Goal: Book appointment/travel/reservation

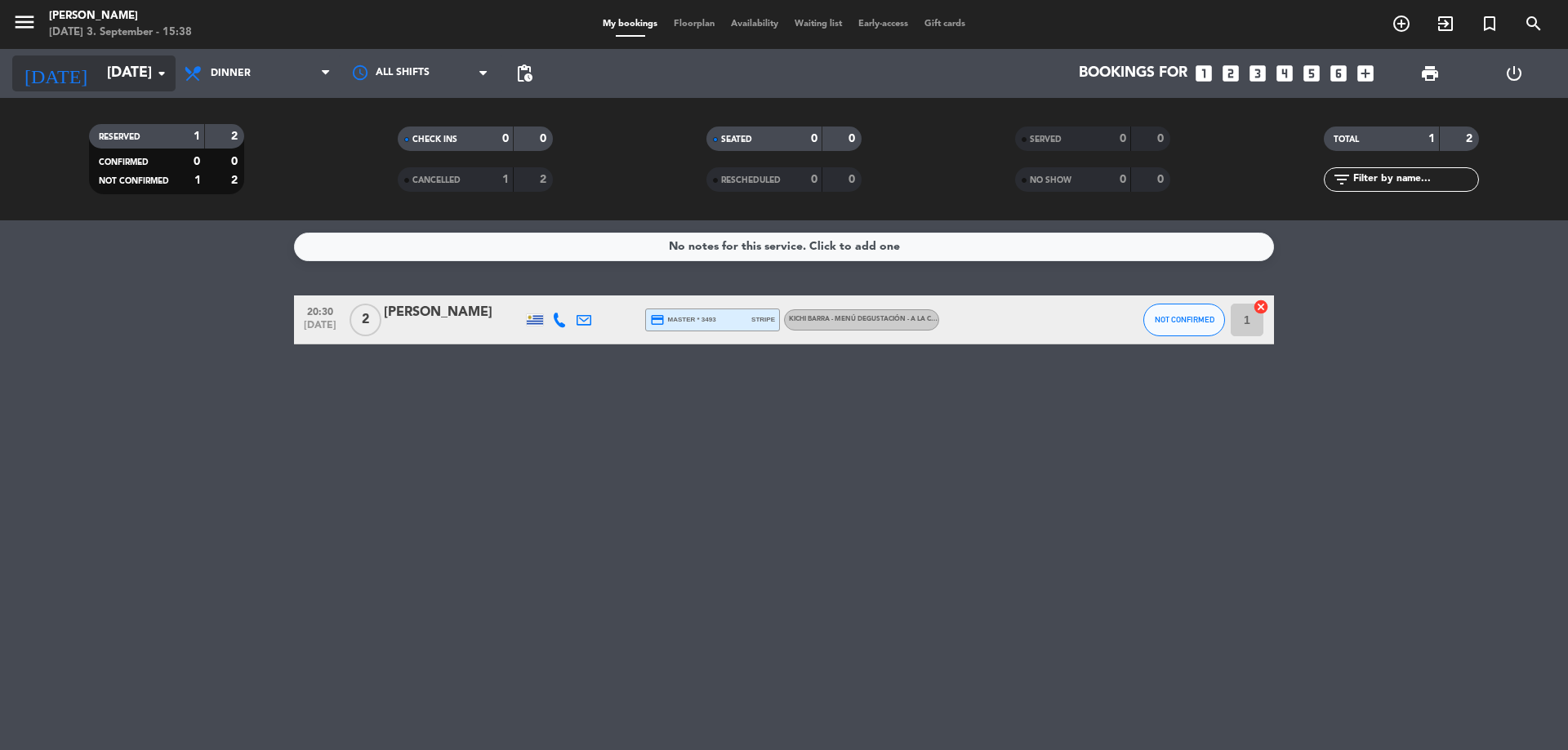
click at [168, 73] on icon "arrow_drop_down" at bounding box center [162, 73] width 20 height 20
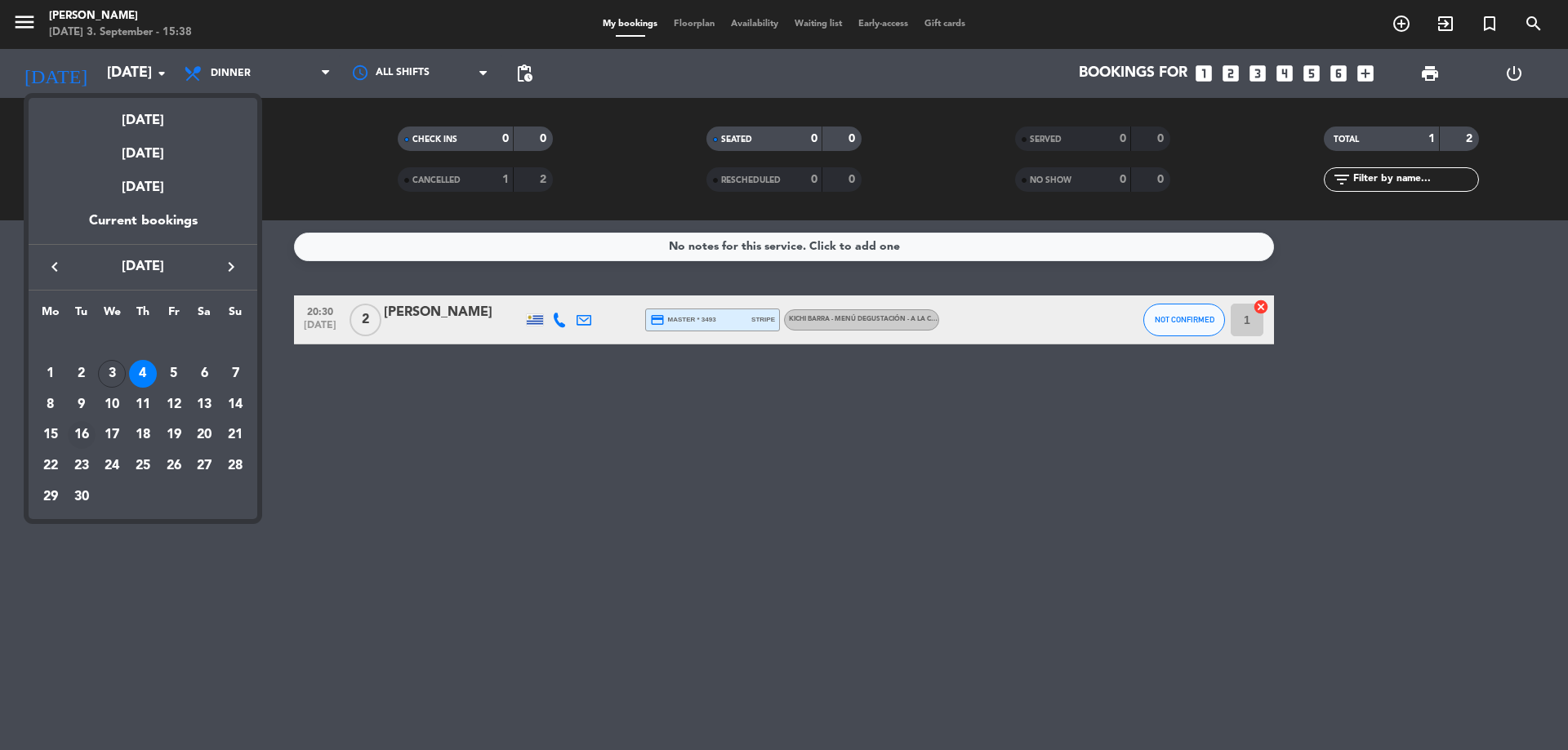
click at [82, 438] on div "16" at bounding box center [81, 436] width 28 height 28
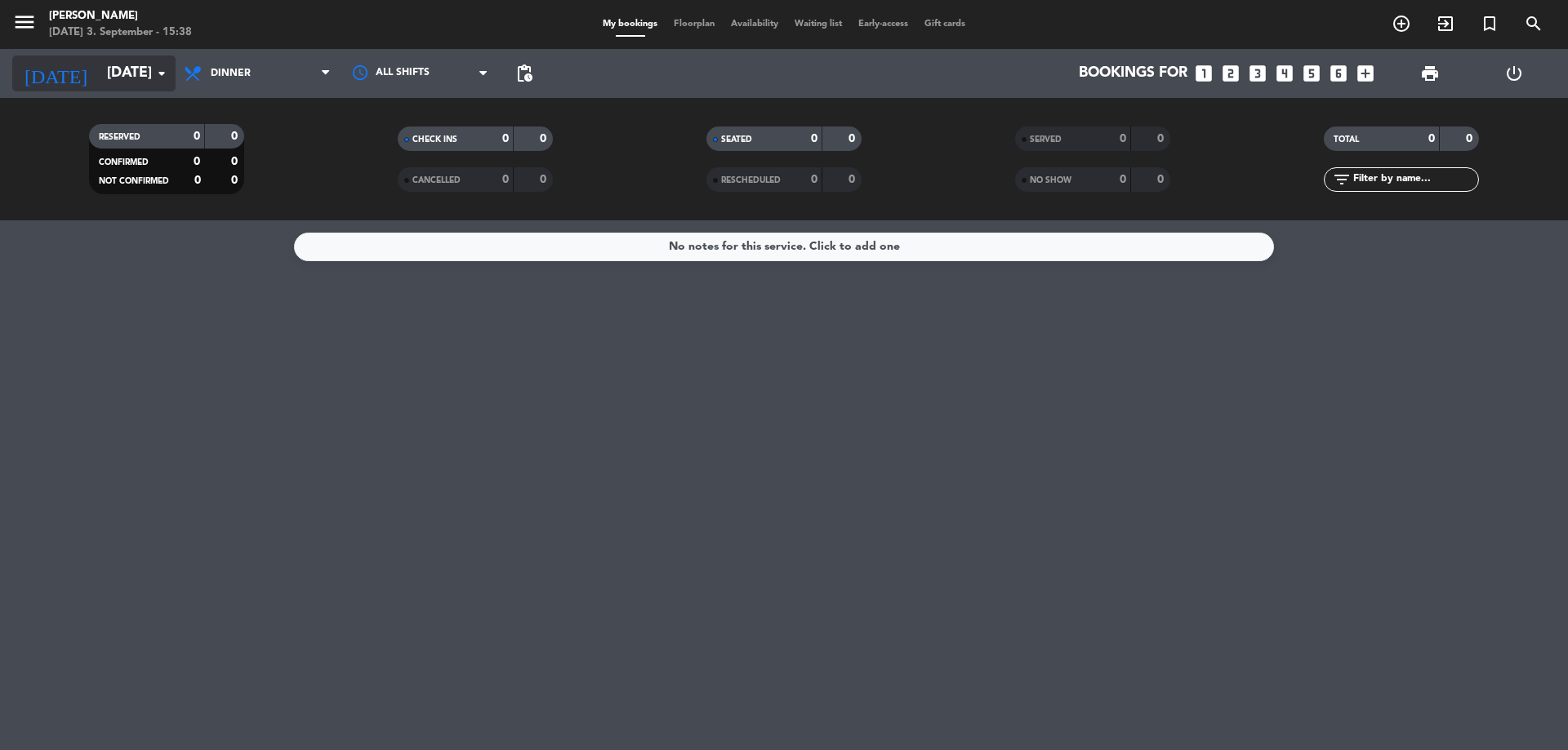
click at [158, 62] on input "[DATE]" at bounding box center [194, 73] width 190 height 33
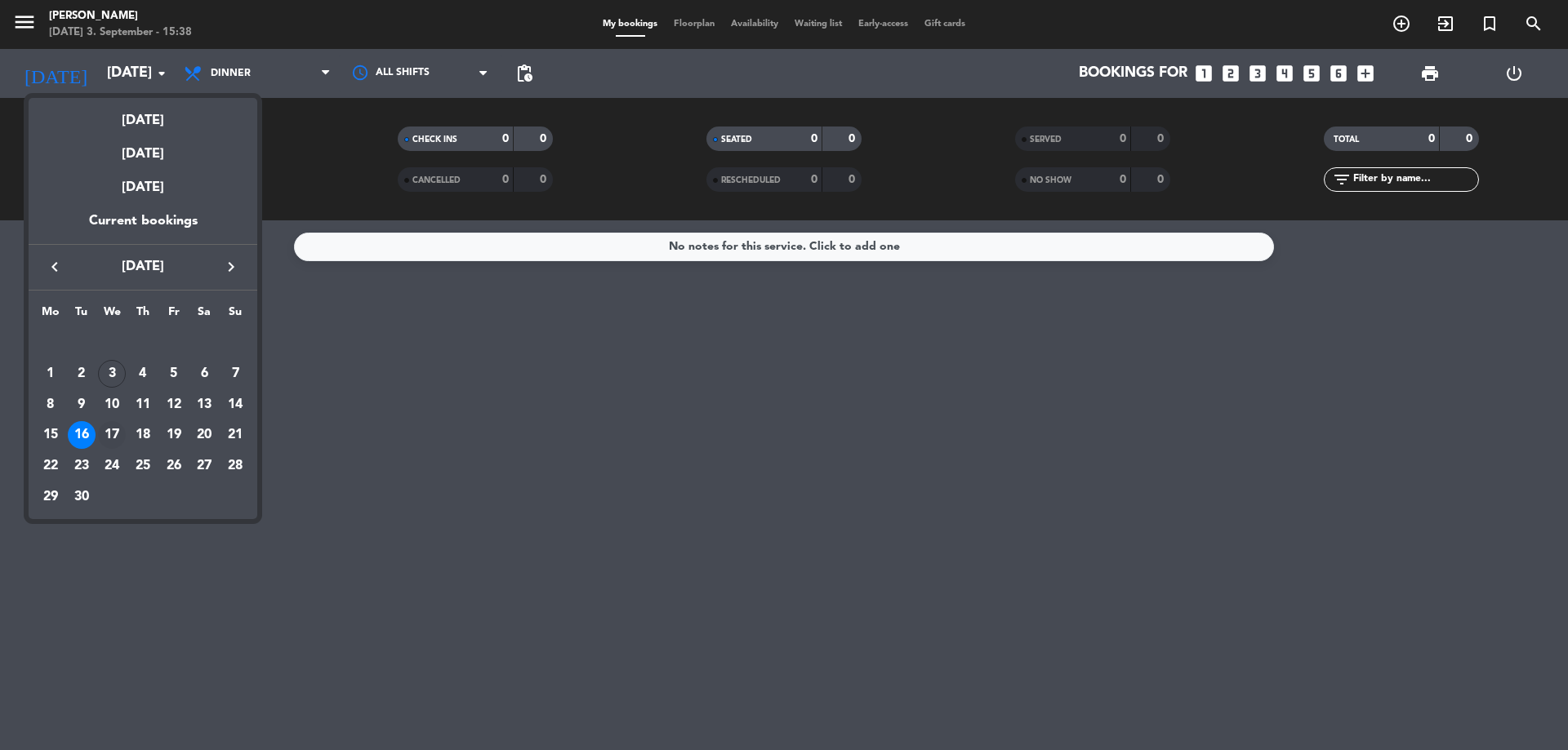
click at [108, 433] on div "17" at bounding box center [112, 436] width 28 height 28
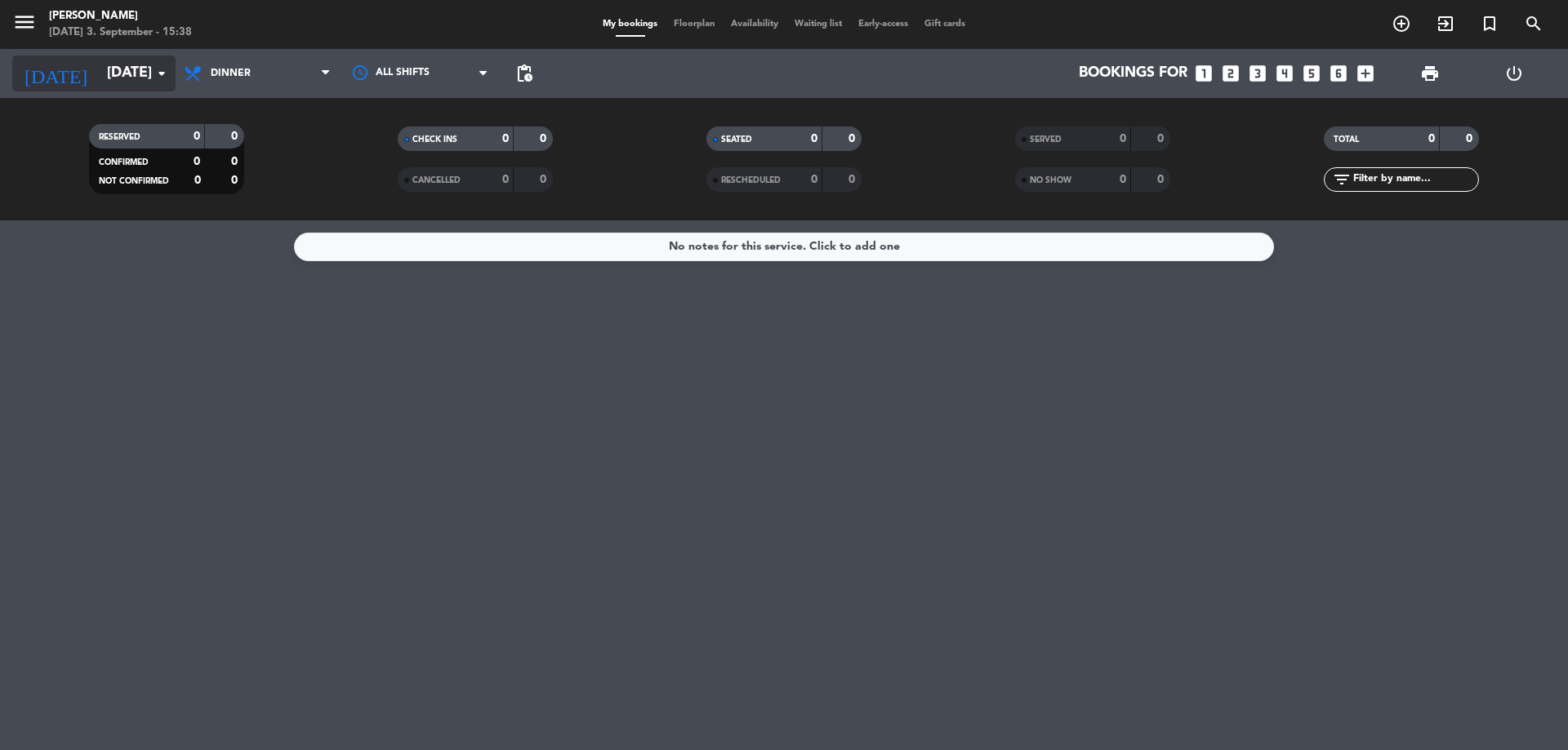
click at [110, 72] on input "[DATE]" at bounding box center [194, 73] width 190 height 33
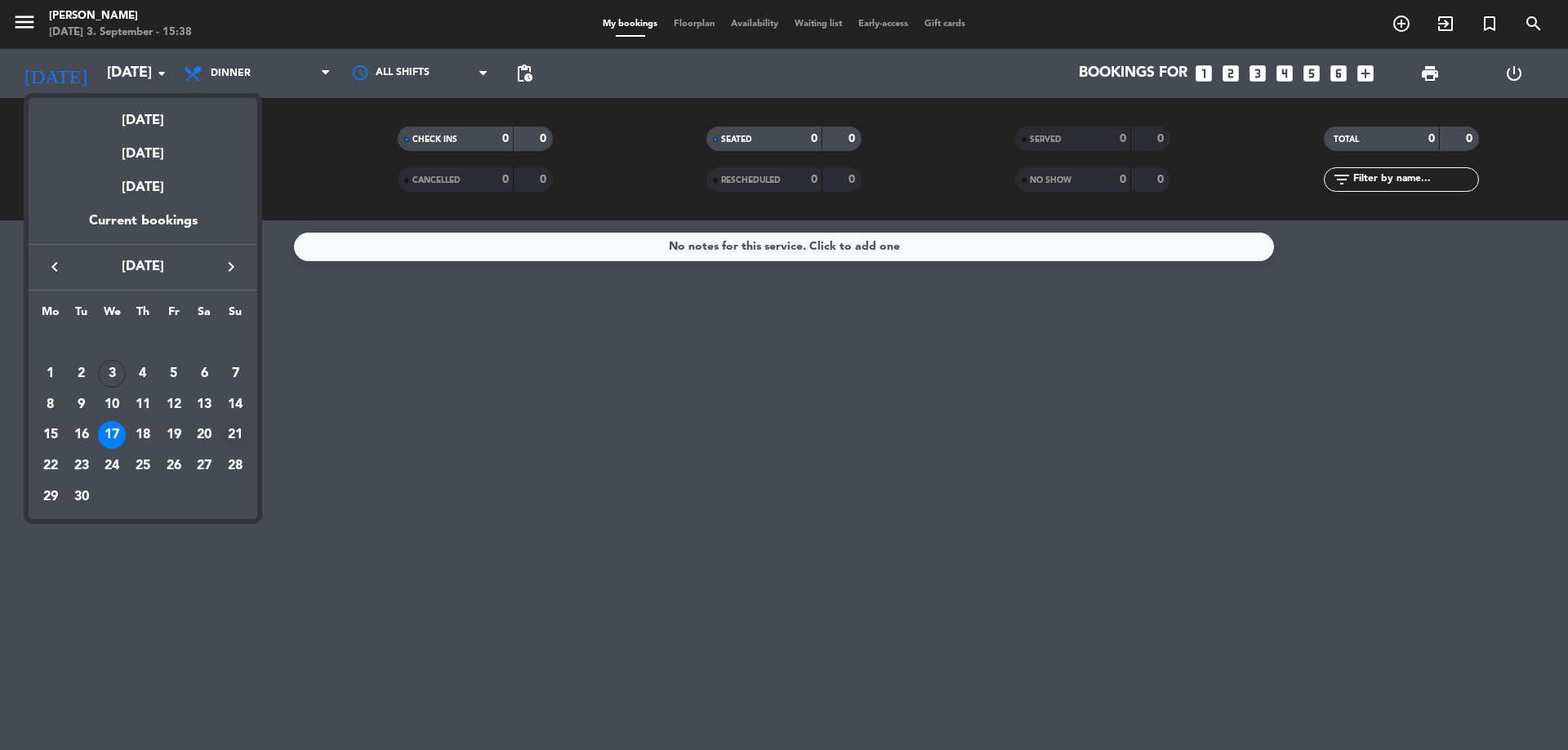
click at [230, 436] on div "21" at bounding box center [235, 436] width 28 height 28
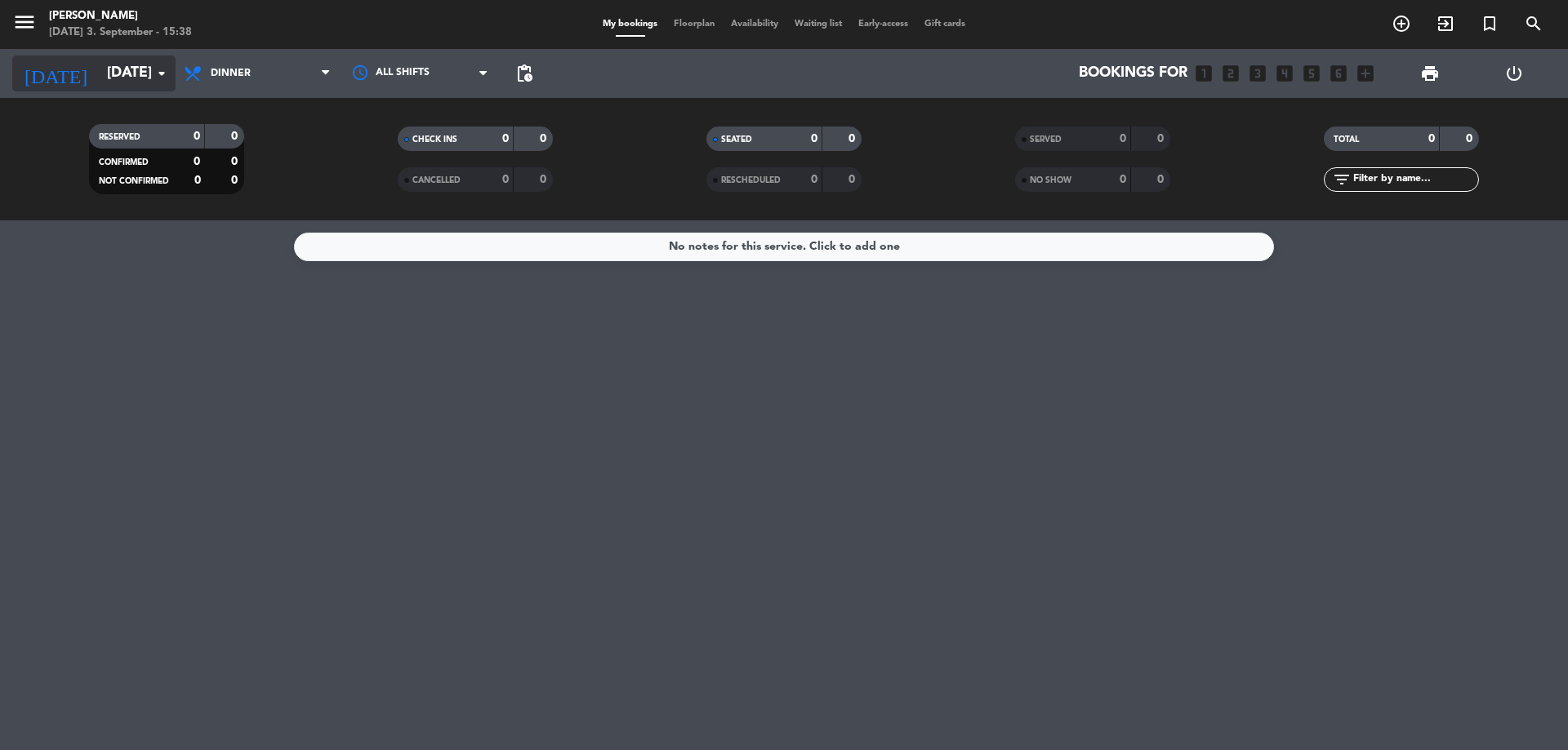
click at [114, 62] on input "[DATE]" at bounding box center [194, 73] width 190 height 33
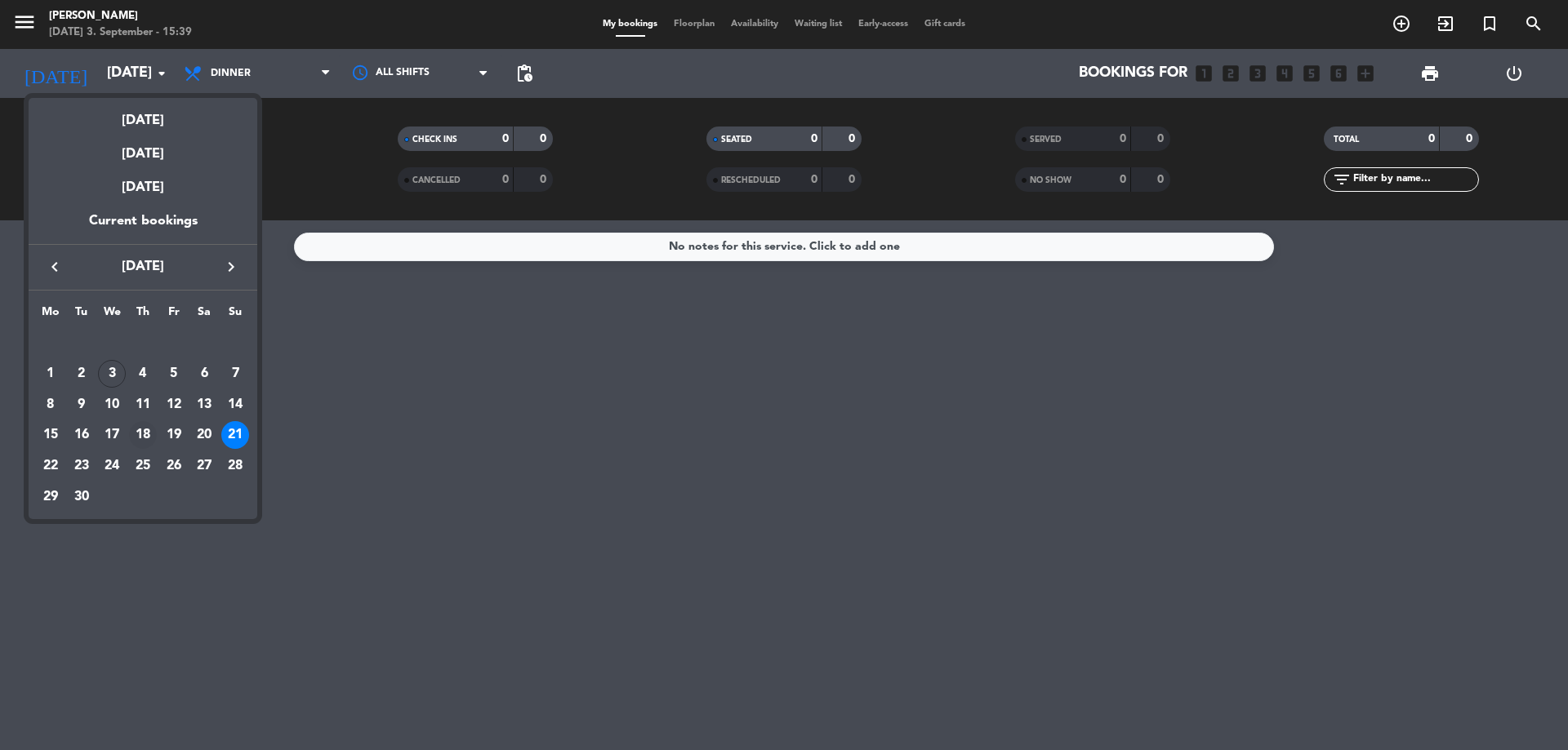
click at [136, 433] on div "18" at bounding box center [143, 436] width 28 height 28
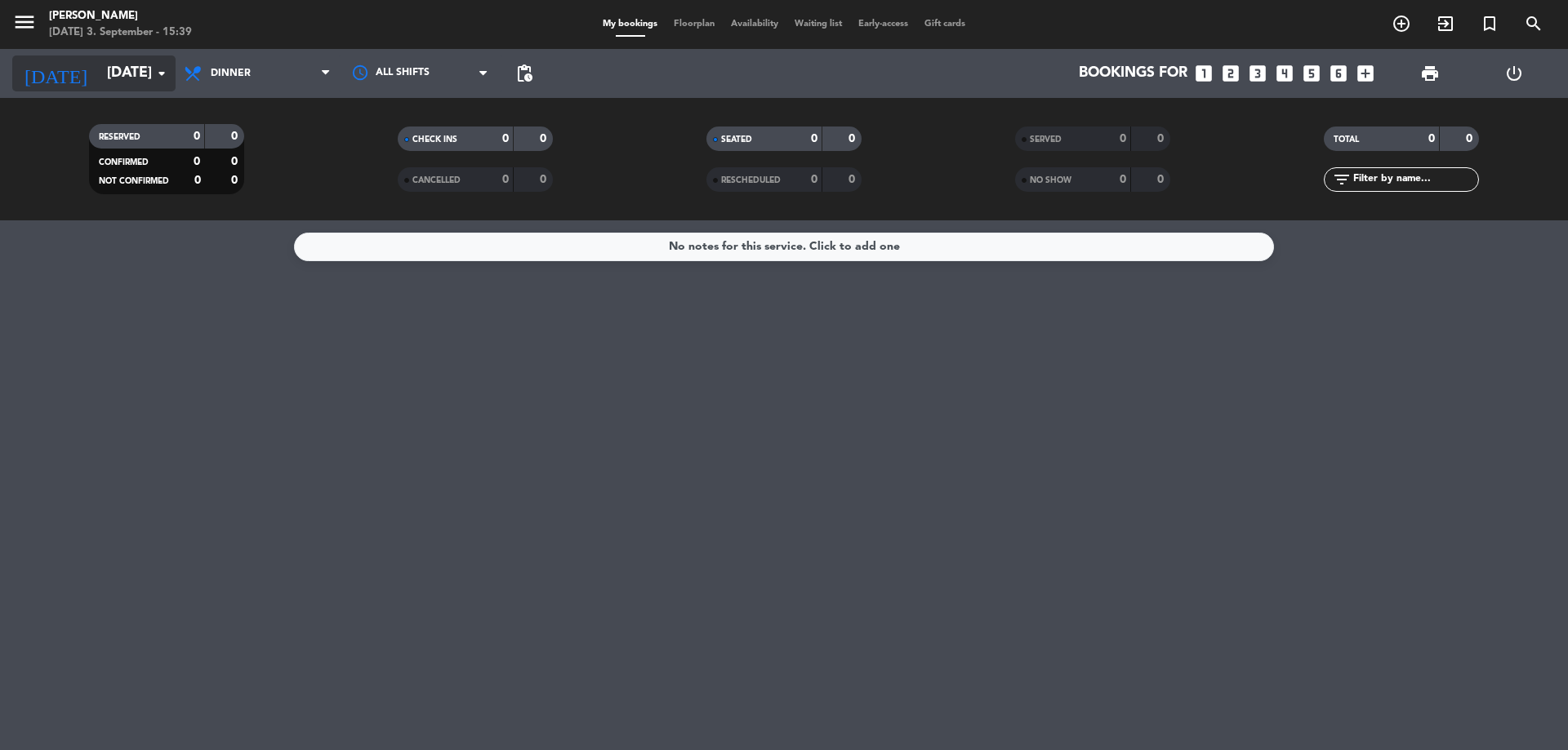
click at [156, 69] on icon "arrow_drop_down" at bounding box center [162, 73] width 20 height 20
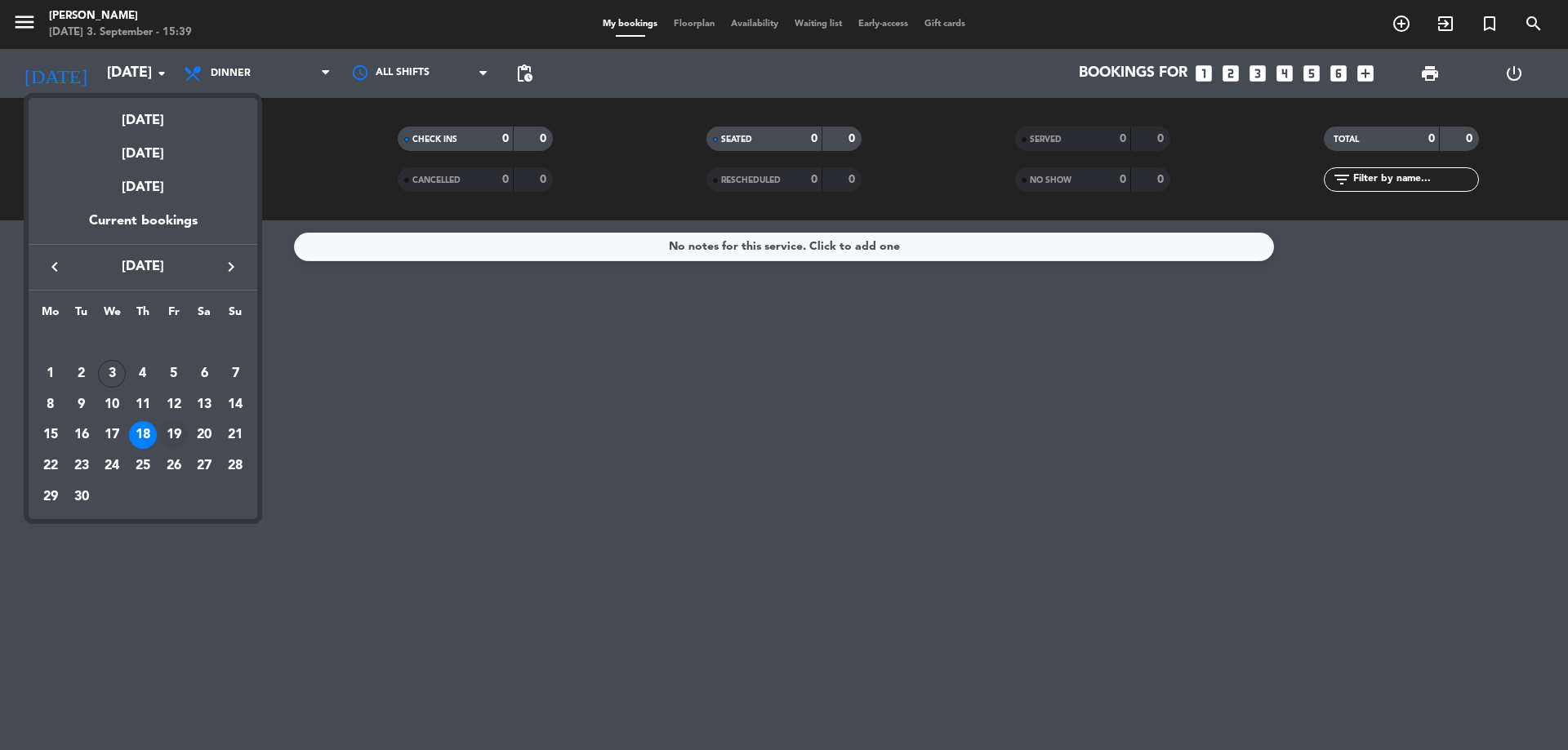
click at [171, 434] on div "19" at bounding box center [174, 436] width 28 height 28
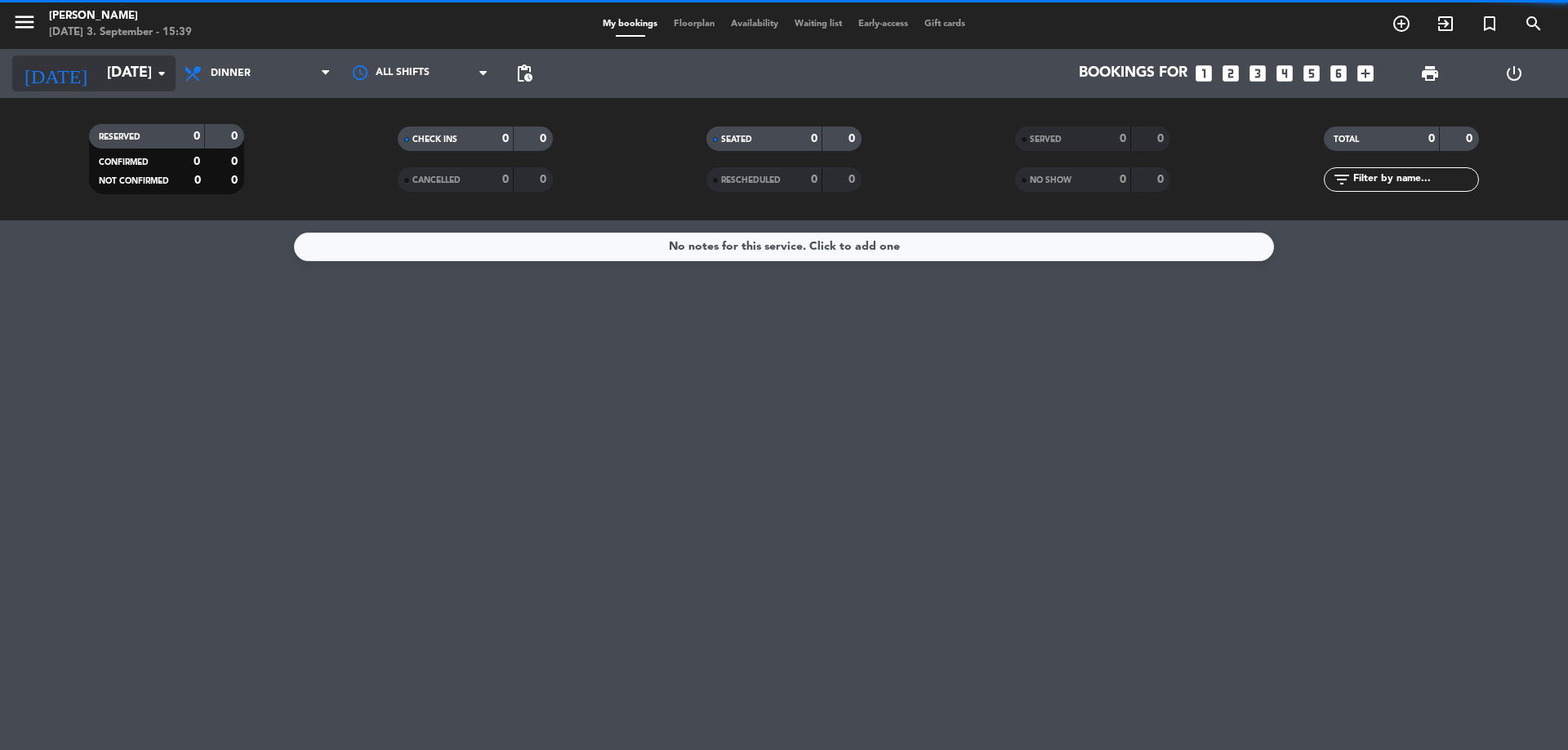
click at [150, 70] on input "[DATE]" at bounding box center [194, 73] width 190 height 33
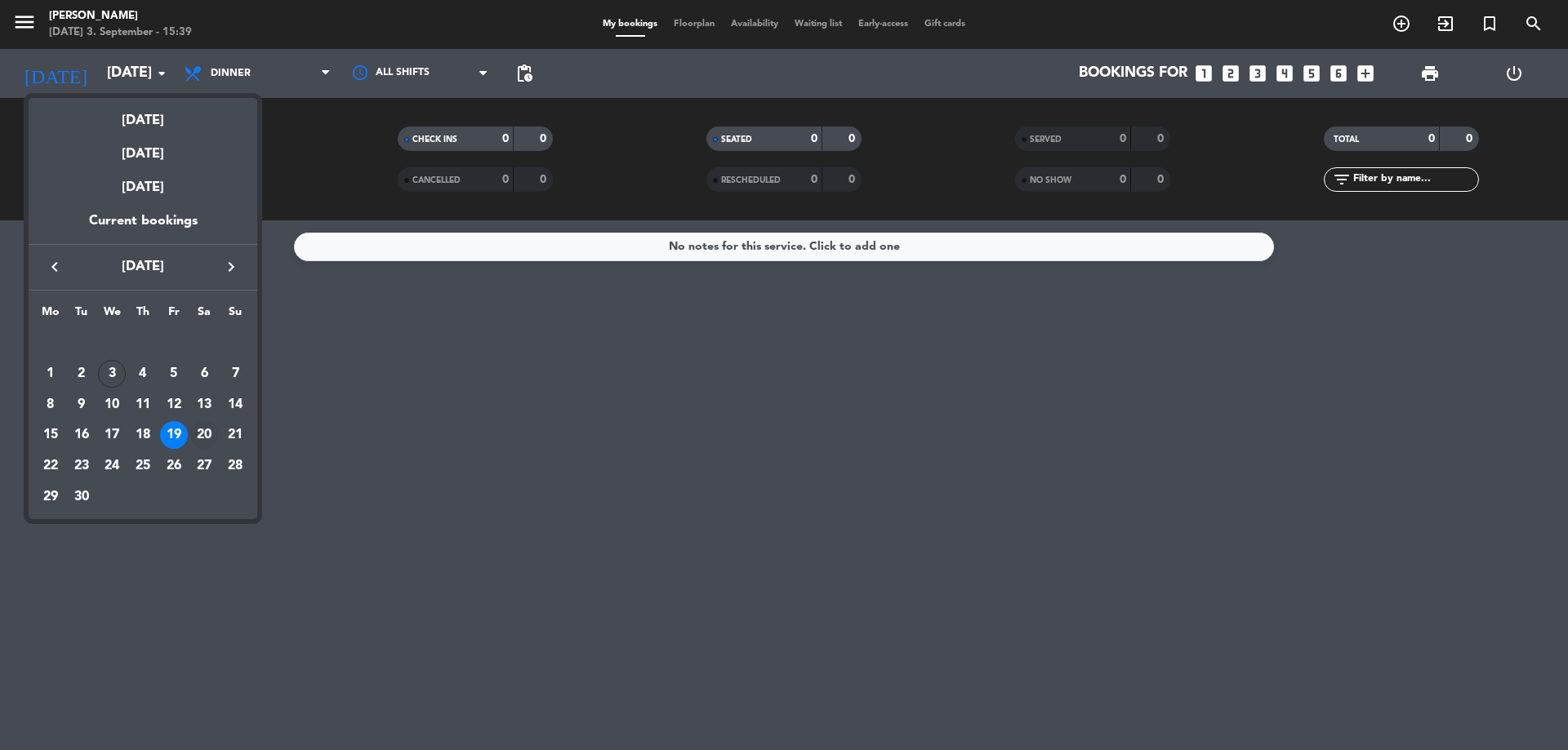
click at [209, 437] on div "20" at bounding box center [204, 436] width 28 height 28
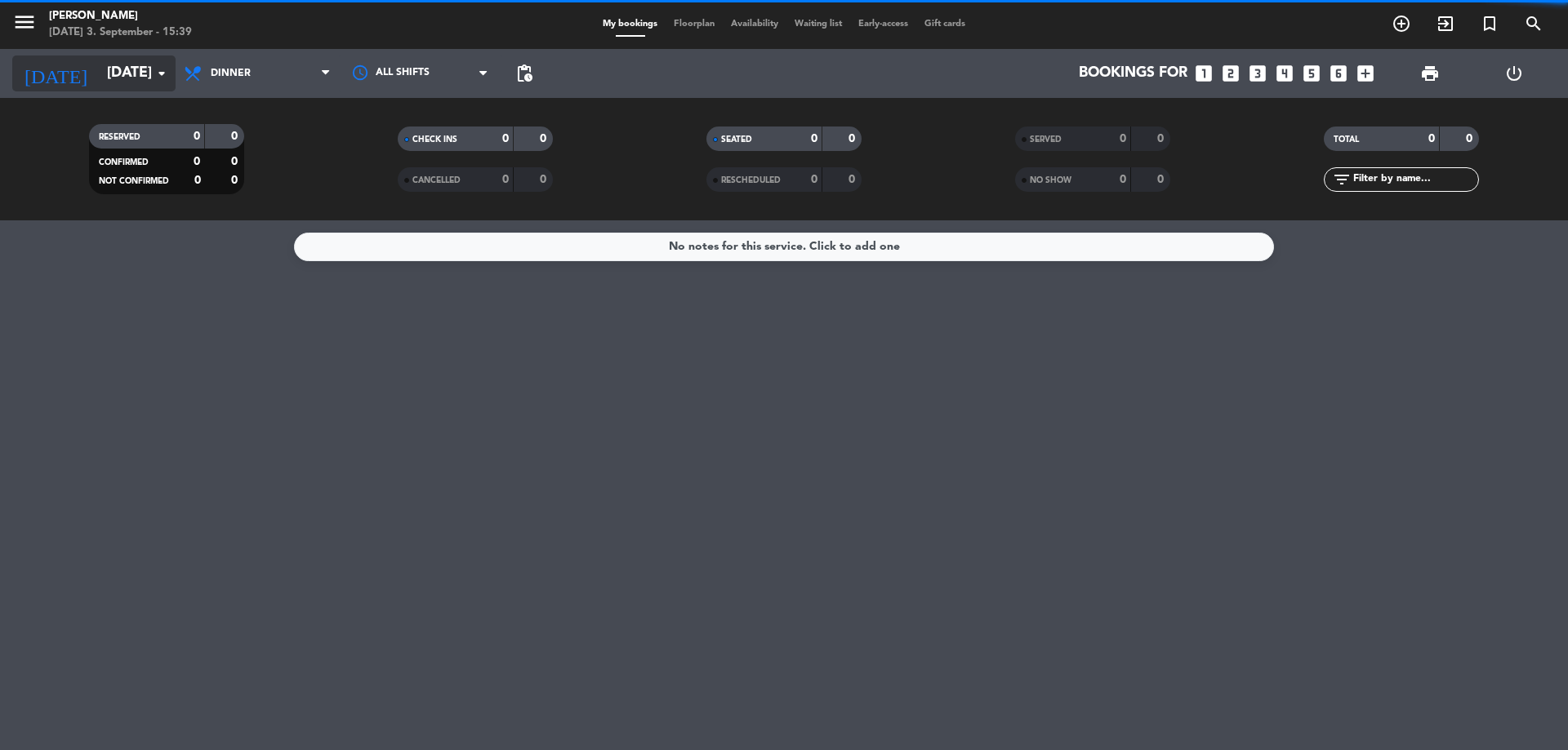
click at [158, 76] on icon "arrow_drop_down" at bounding box center [162, 73] width 20 height 20
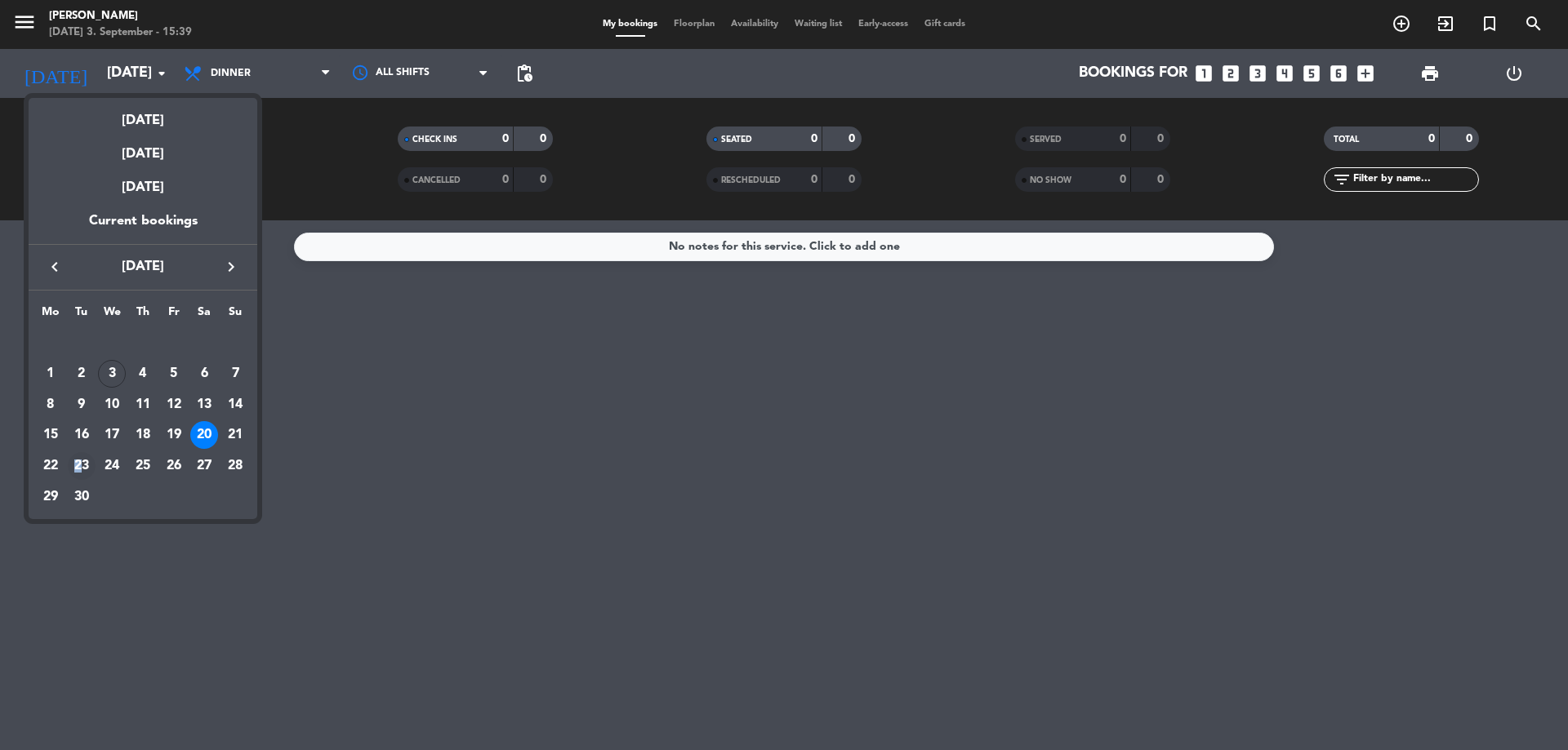
click at [77, 466] on div "23" at bounding box center [81, 466] width 28 height 28
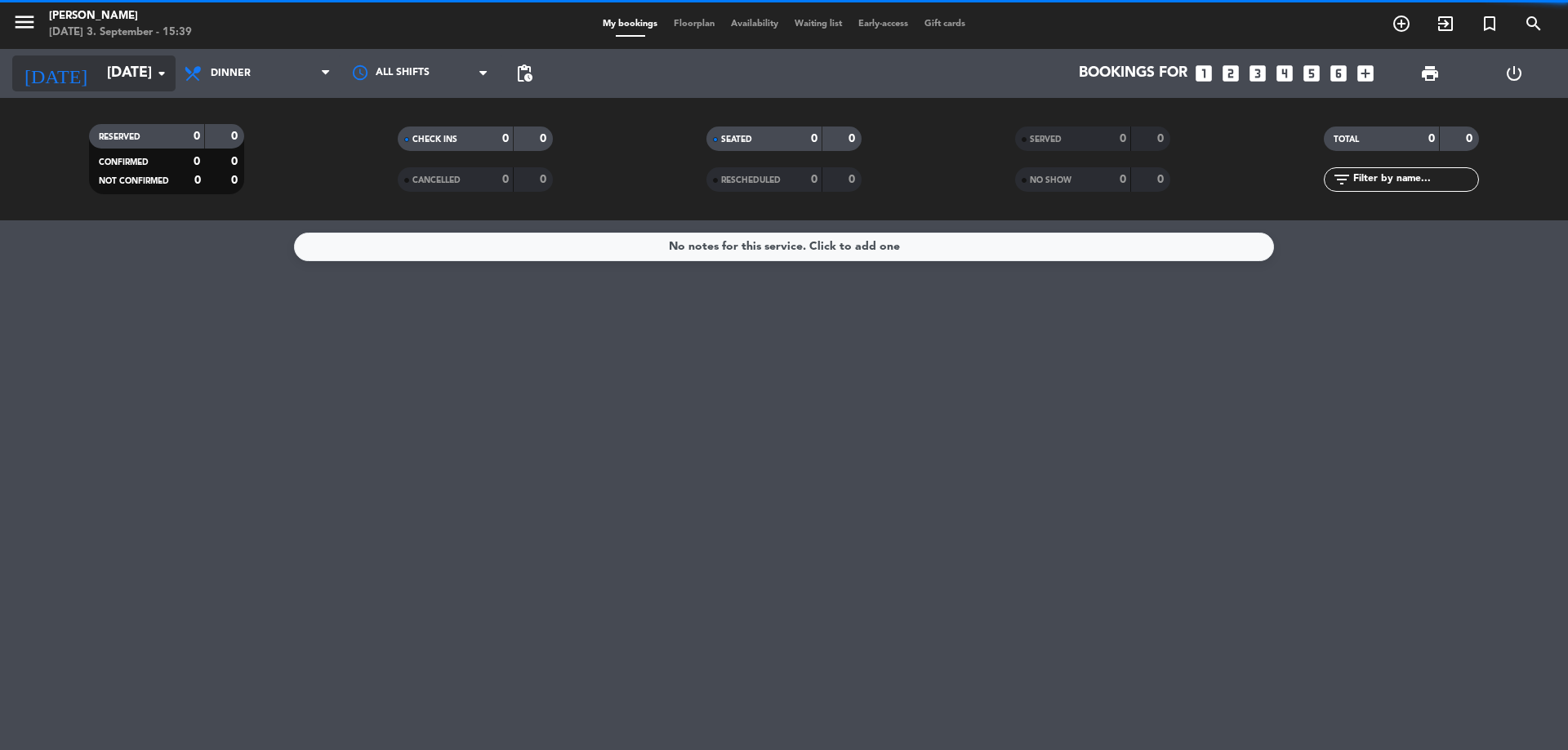
click at [150, 67] on input "[DATE]" at bounding box center [194, 73] width 190 height 33
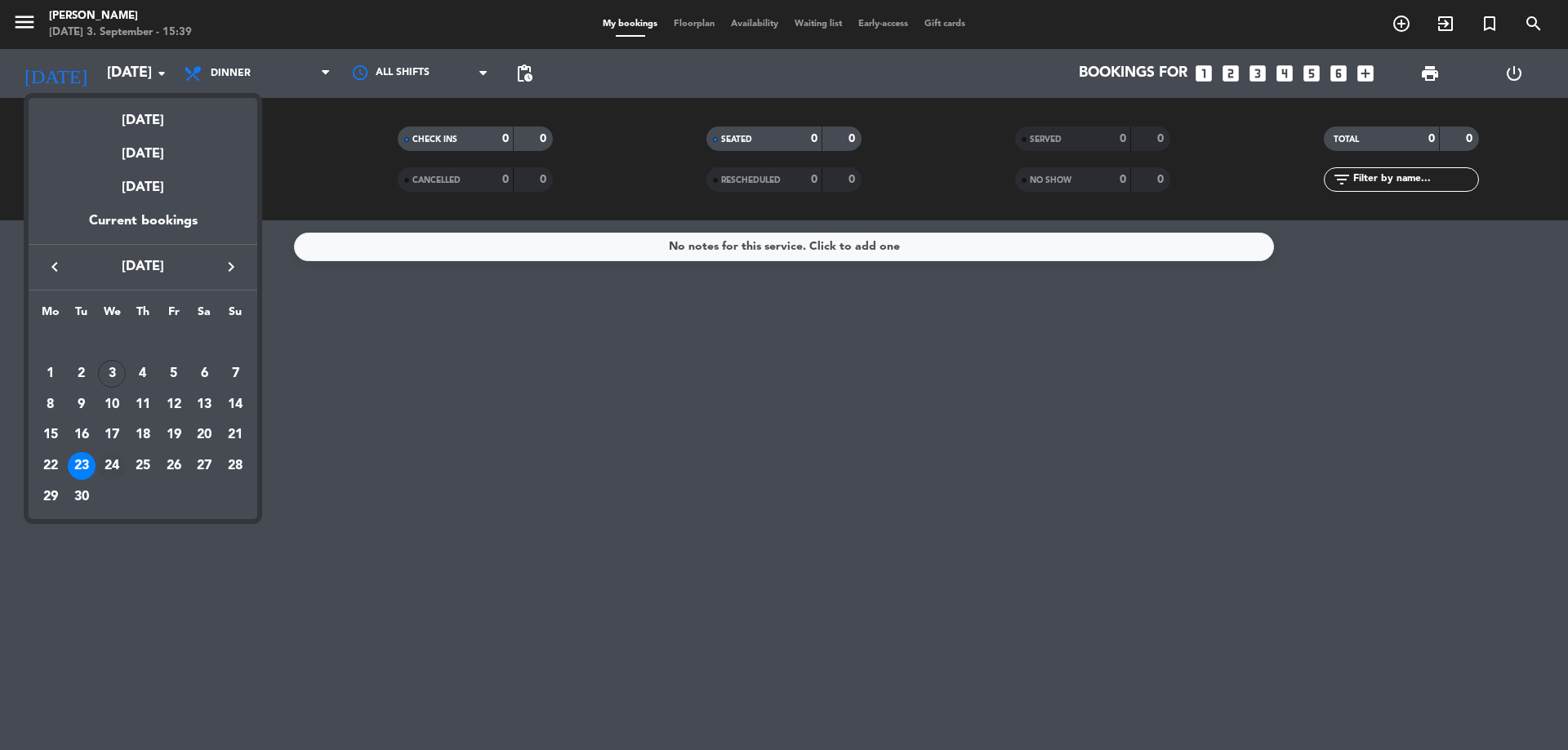
click at [113, 471] on div "24" at bounding box center [112, 466] width 28 height 28
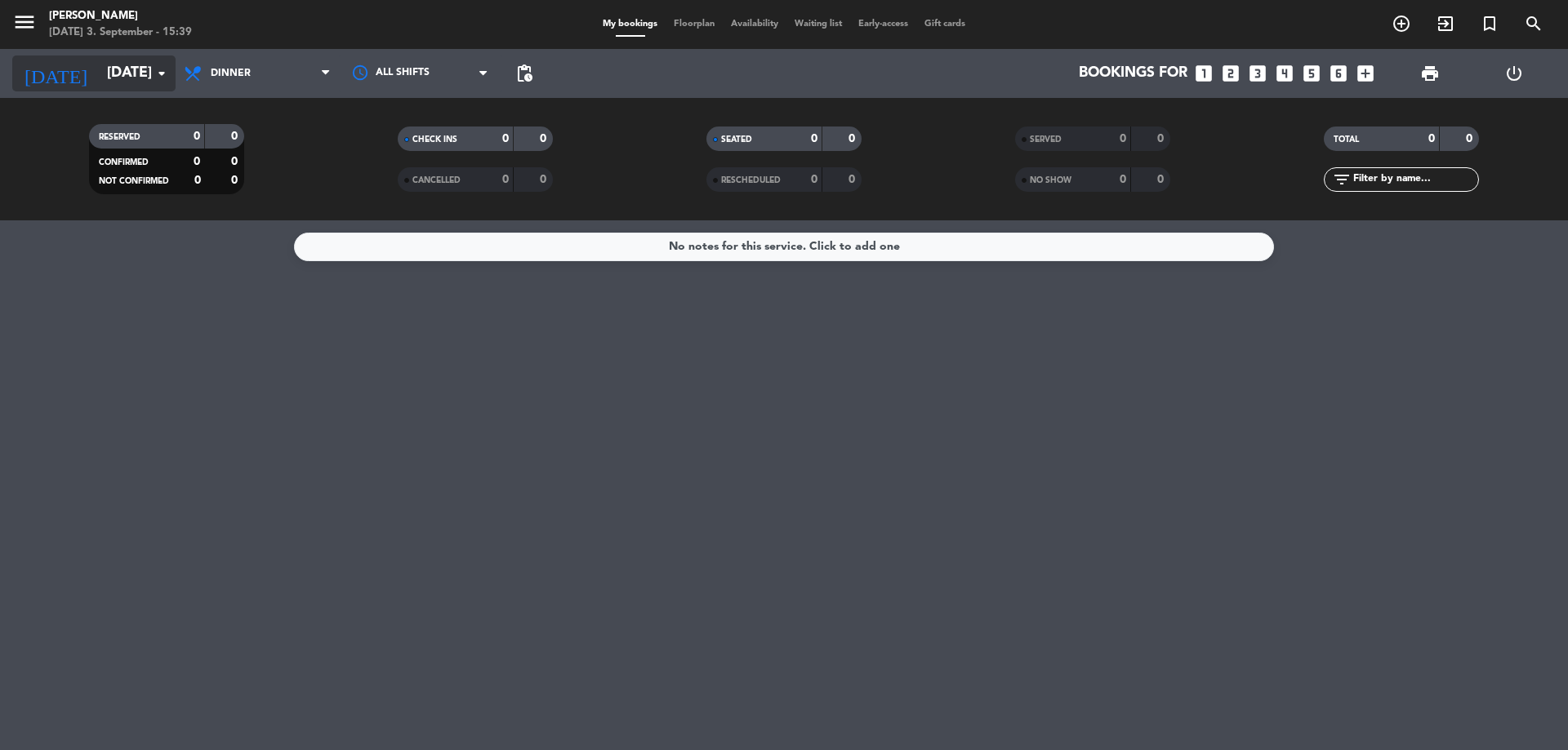
click at [152, 69] on icon "arrow_drop_down" at bounding box center [162, 73] width 20 height 20
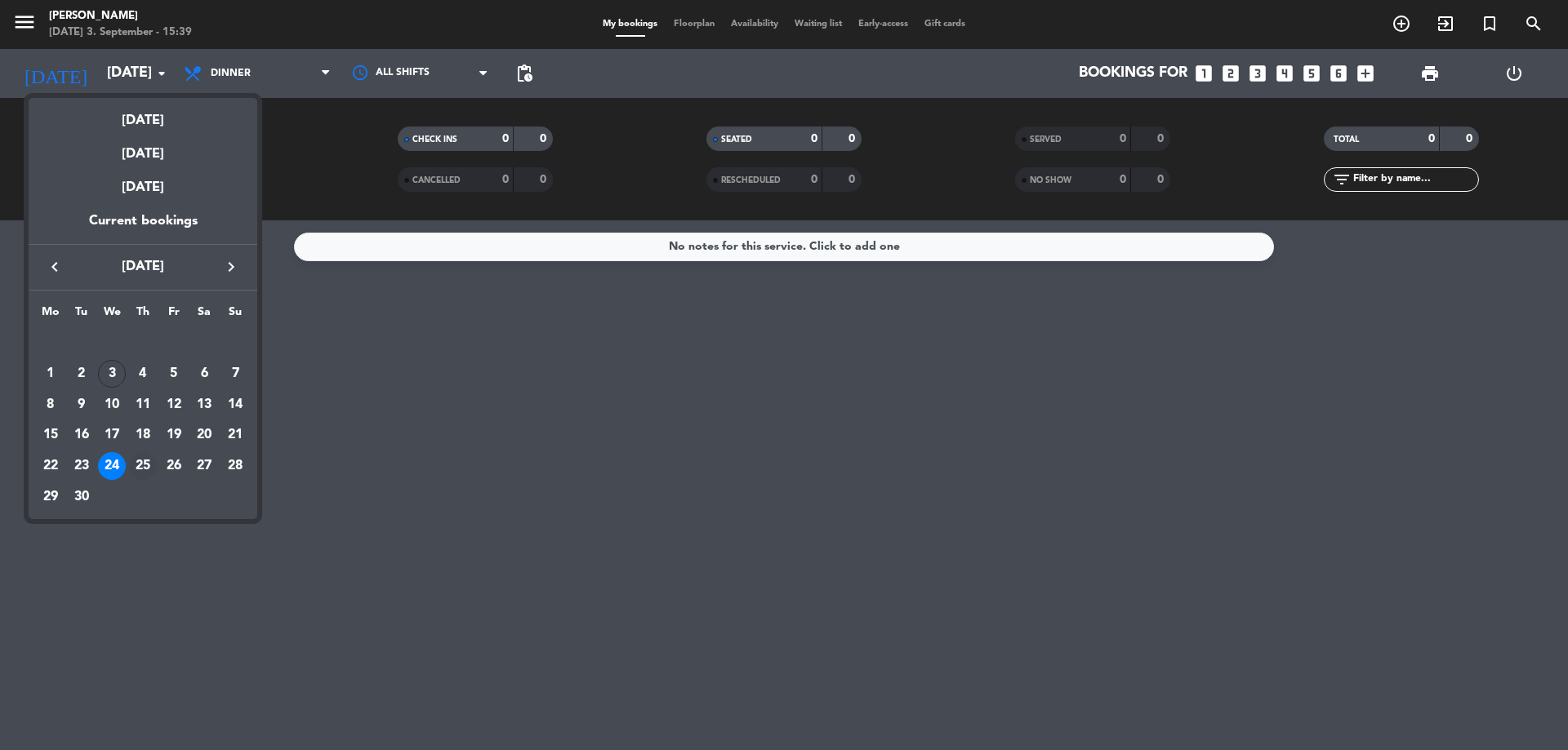
click at [144, 459] on div "25" at bounding box center [143, 466] width 28 height 28
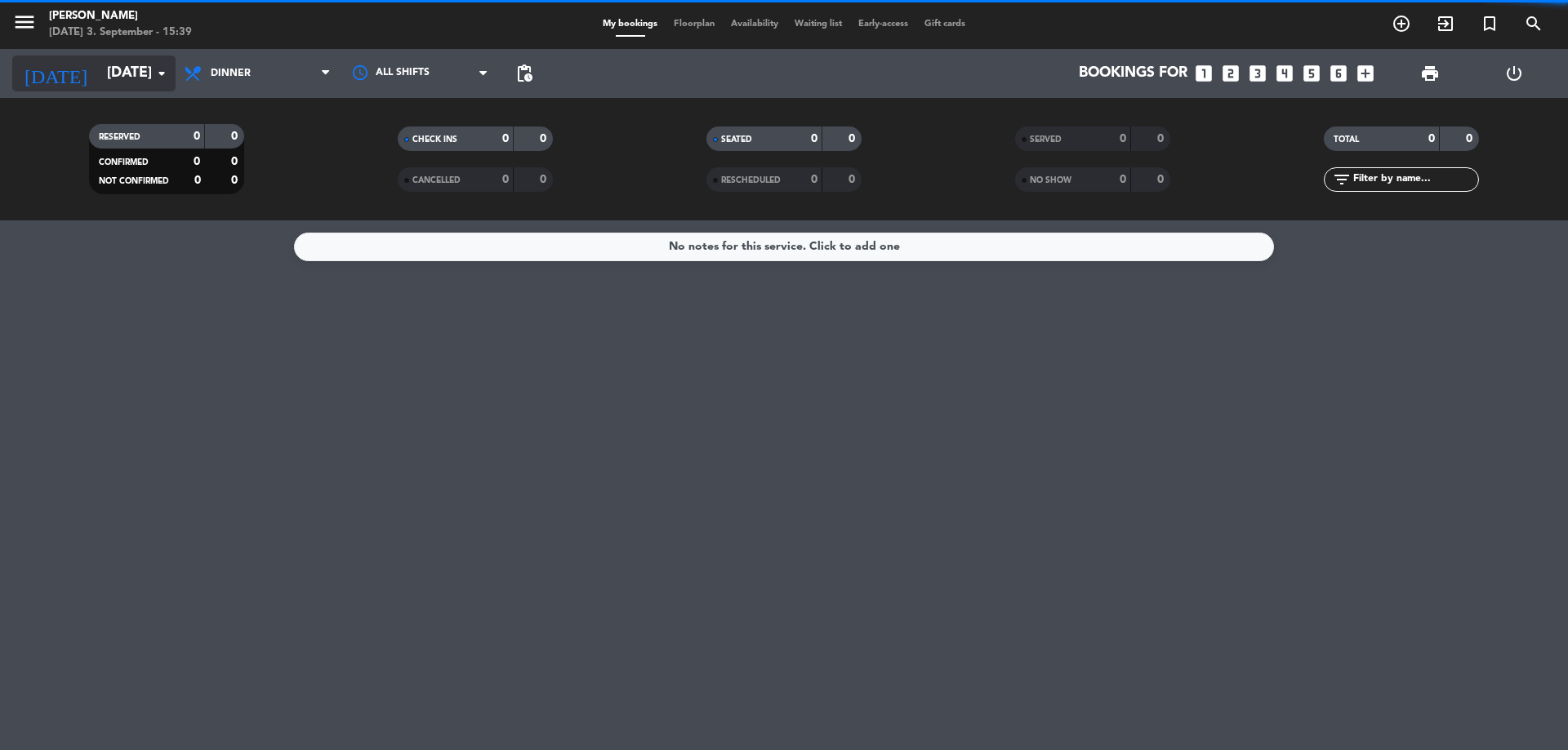
click at [160, 81] on icon "arrow_drop_down" at bounding box center [162, 73] width 20 height 20
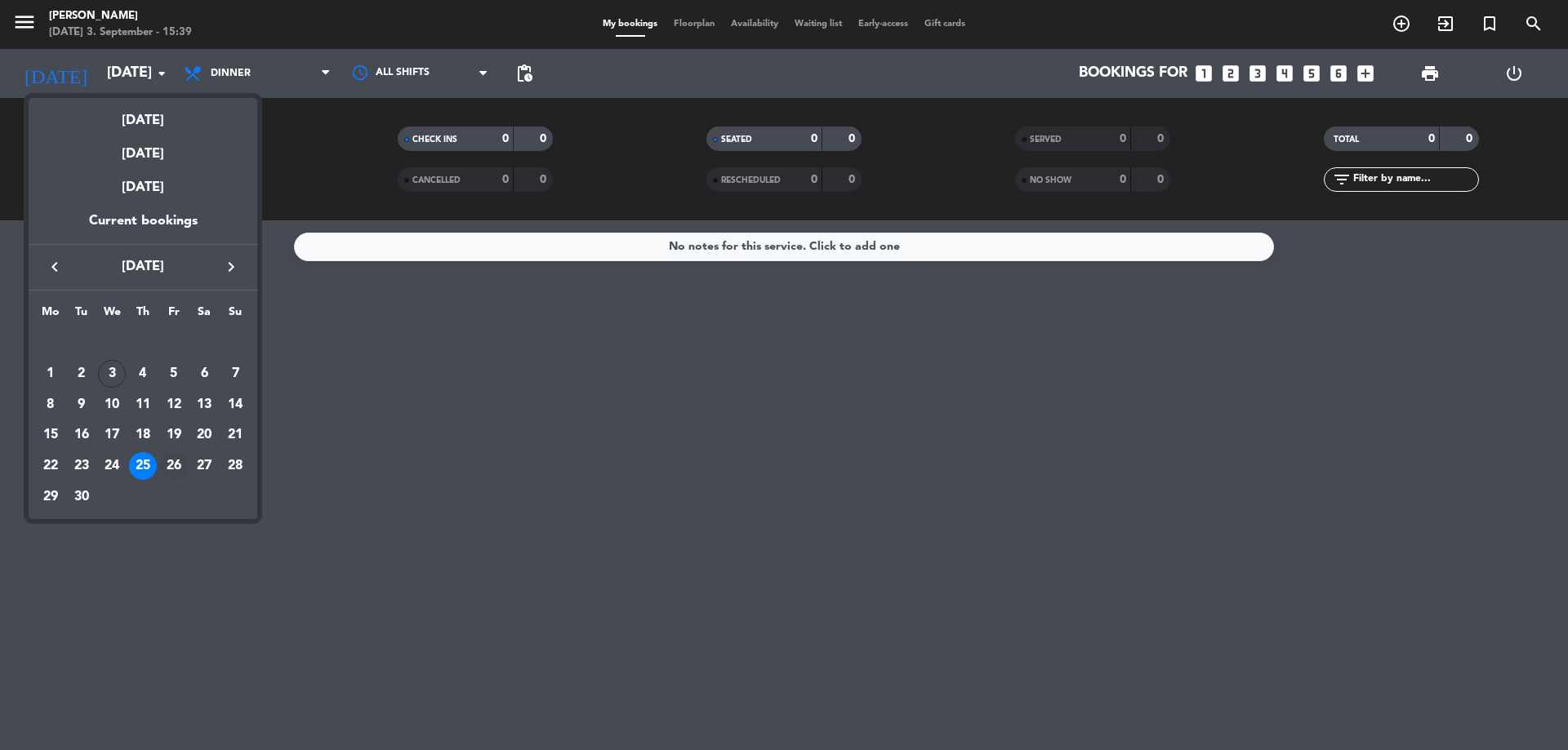
click at [176, 461] on div "26" at bounding box center [174, 466] width 28 height 28
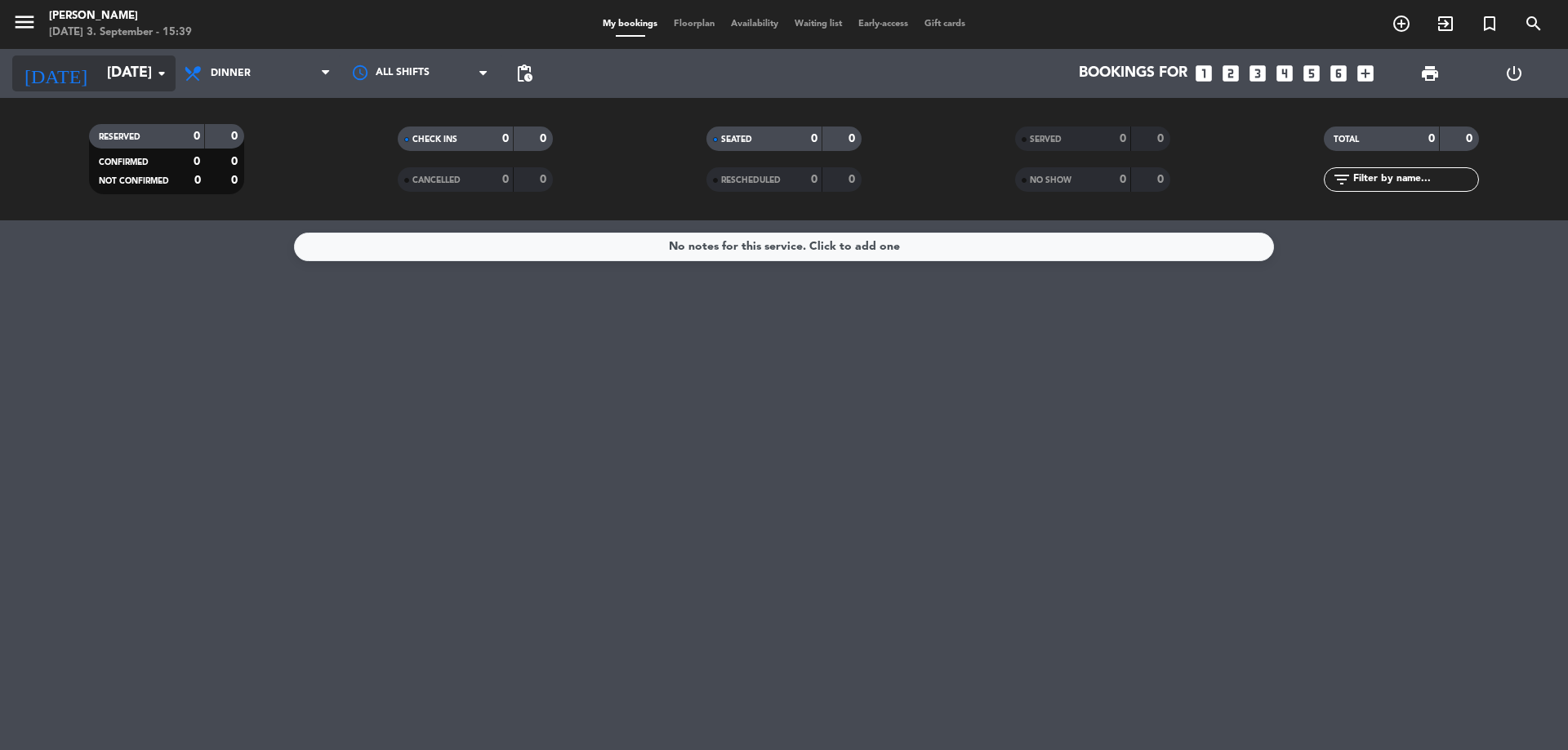
click at [164, 80] on icon "arrow_drop_down" at bounding box center [162, 73] width 20 height 20
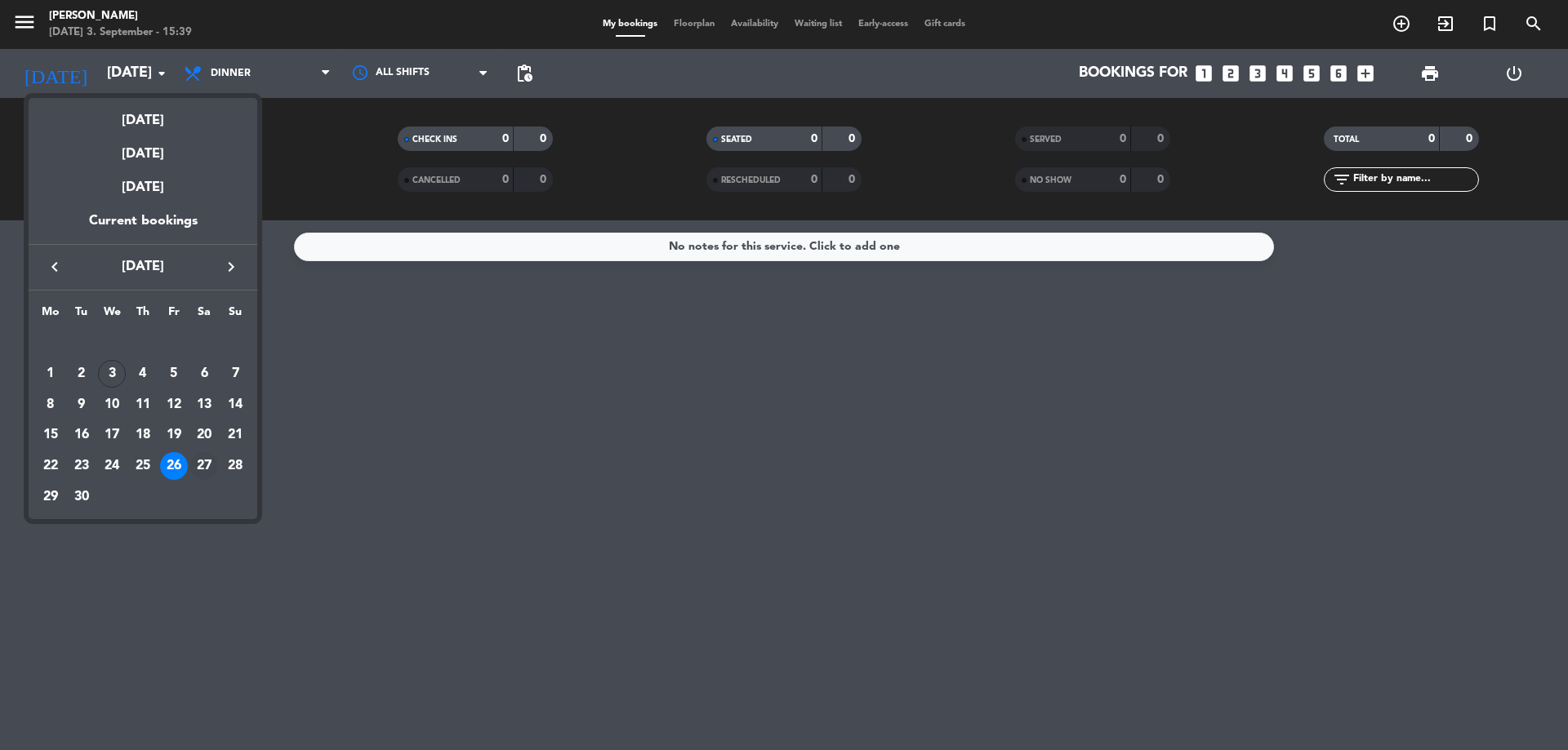
click at [208, 459] on div "27" at bounding box center [204, 466] width 28 height 28
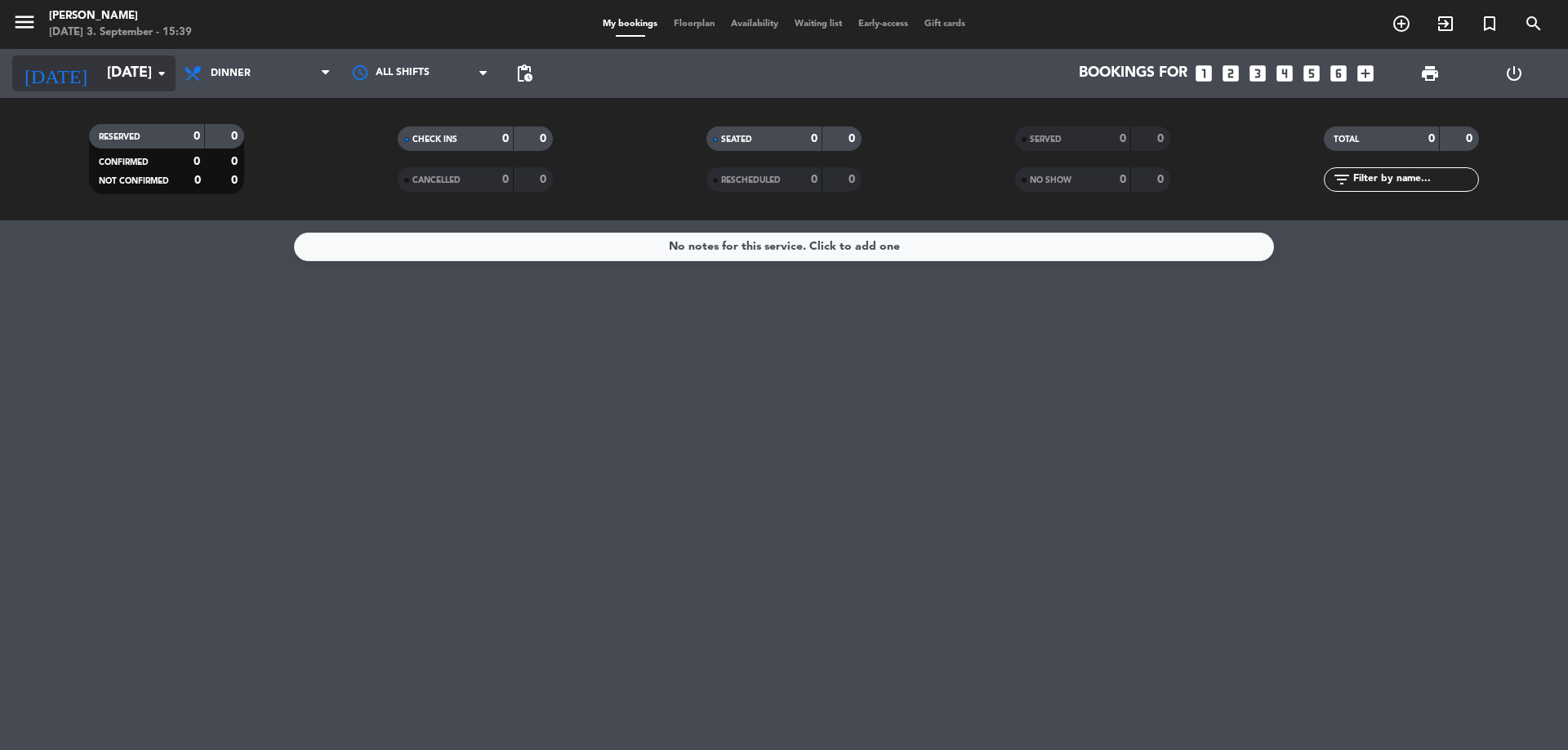
click at [155, 84] on input "[DATE]" at bounding box center [194, 73] width 190 height 33
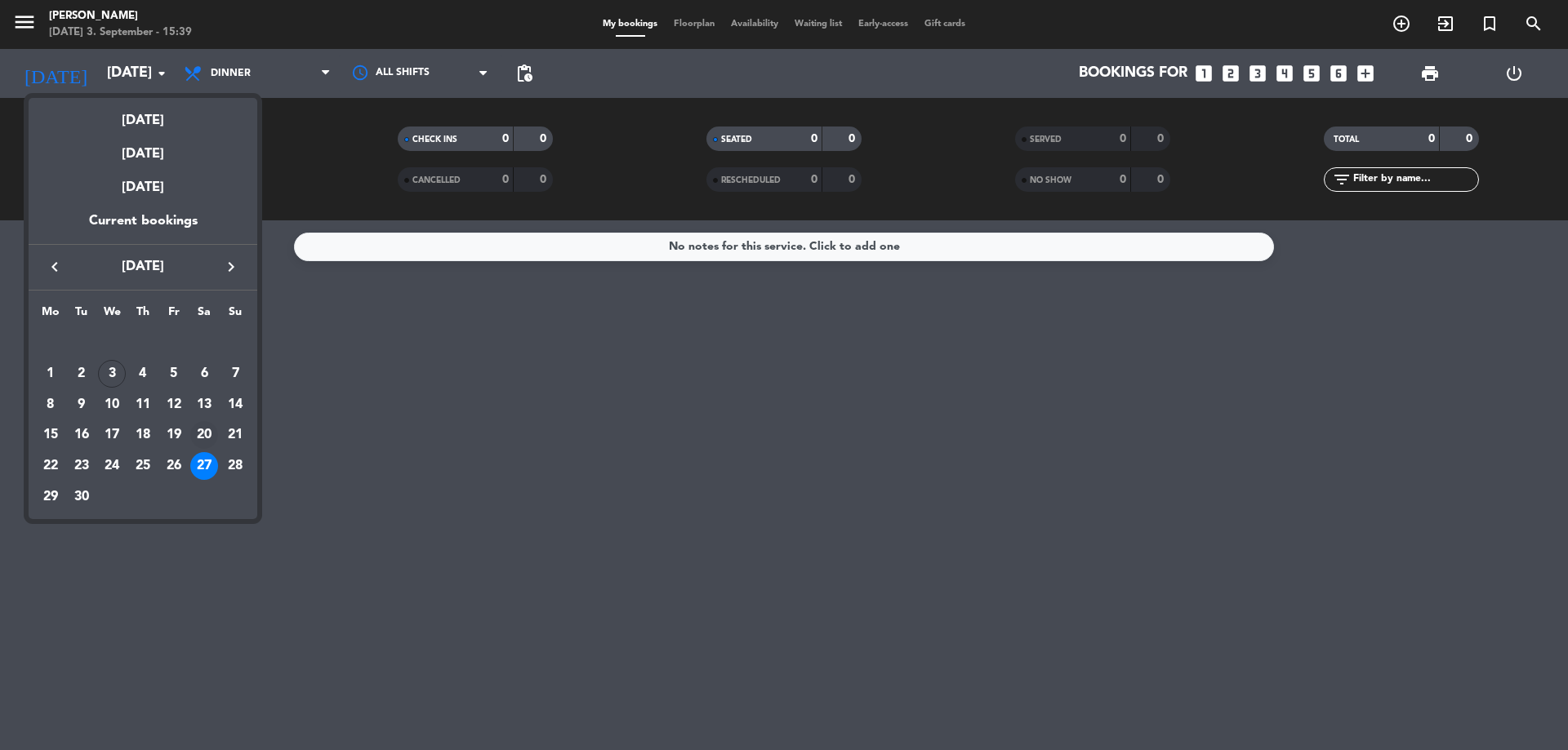
click at [196, 433] on div "20" at bounding box center [204, 436] width 28 height 28
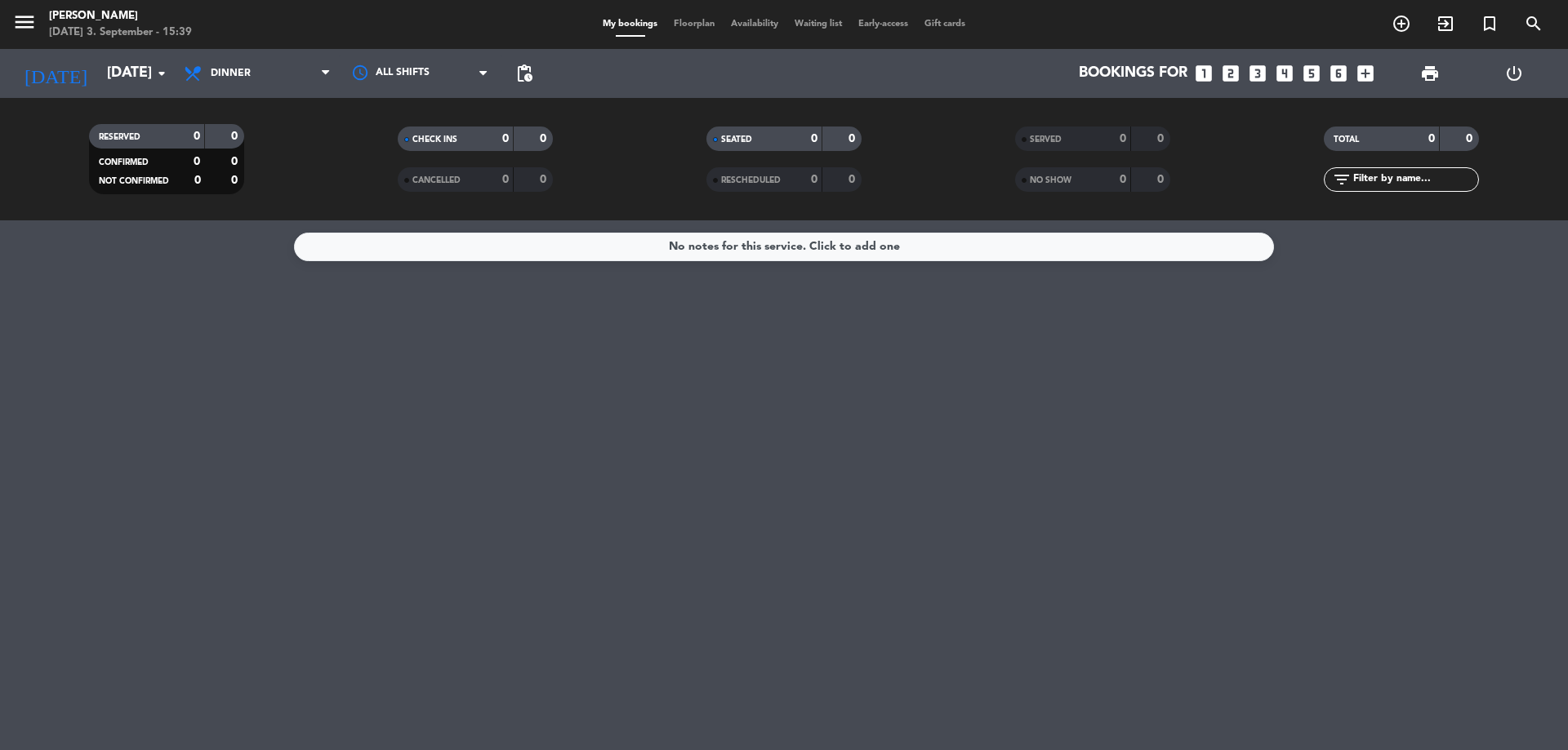
type input "[DATE]"
